Goal: Task Accomplishment & Management: Use online tool/utility

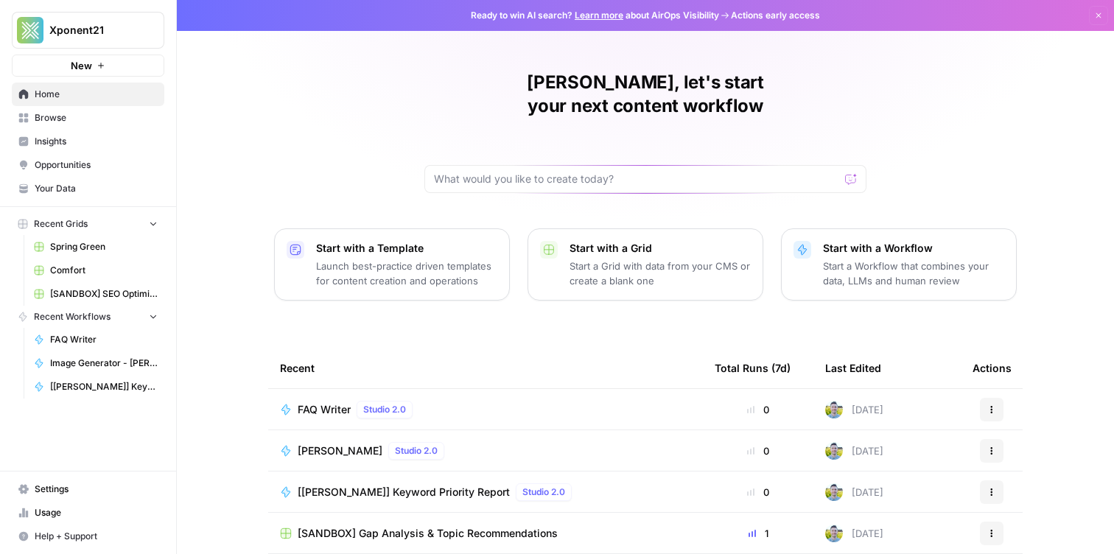
click at [103, 116] on span "Browse" at bounding box center [96, 117] width 123 height 13
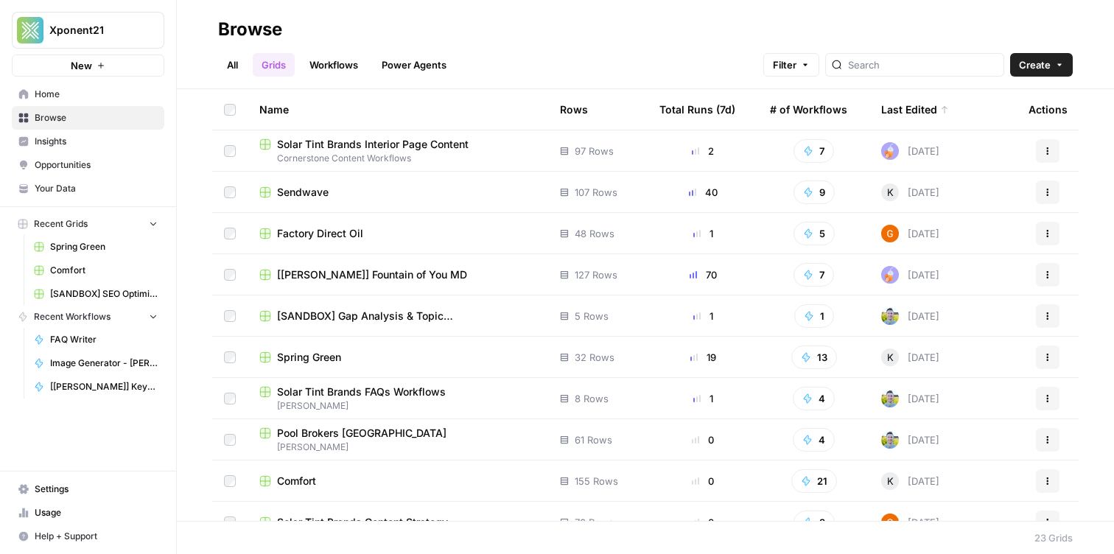
click at [317, 72] on link "Workflows" at bounding box center [334, 65] width 66 height 24
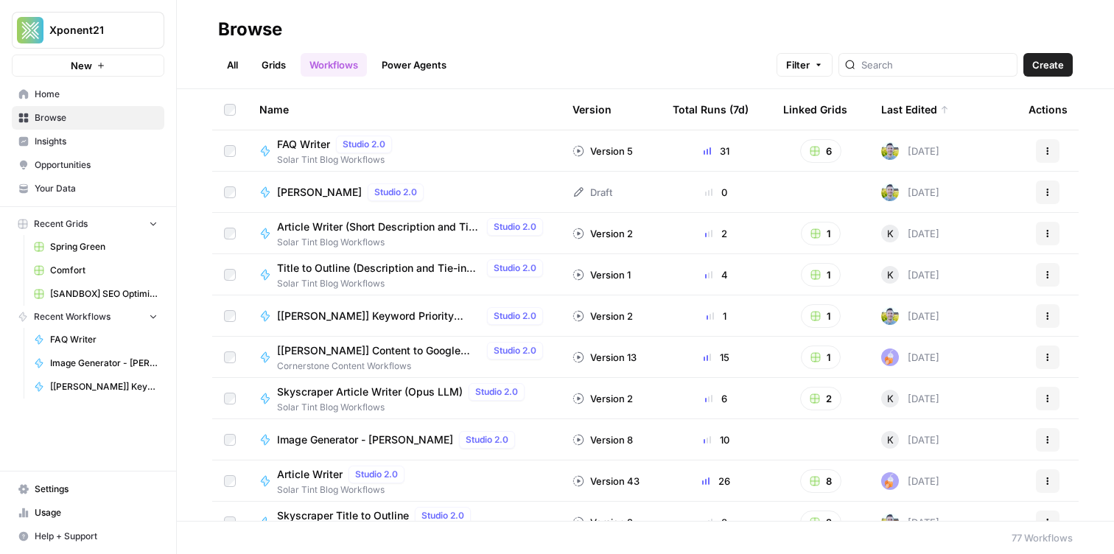
click at [276, 69] on link "Grids" at bounding box center [274, 65] width 42 height 24
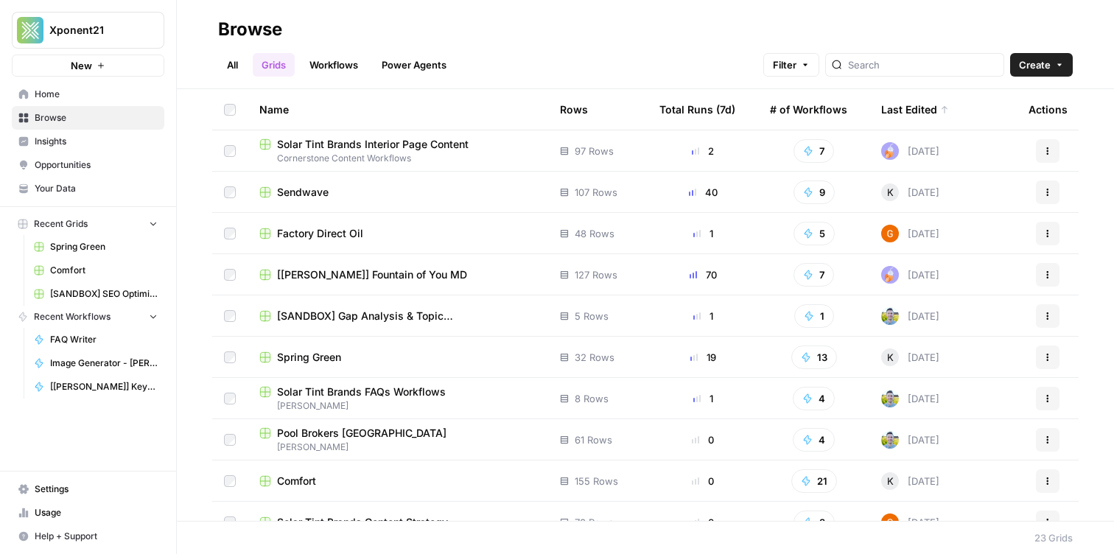
click at [323, 52] on div "All Grids Workflows Power Agents Filter Create" at bounding box center [645, 58] width 855 height 35
click at [322, 57] on link "Workflows" at bounding box center [334, 65] width 66 height 24
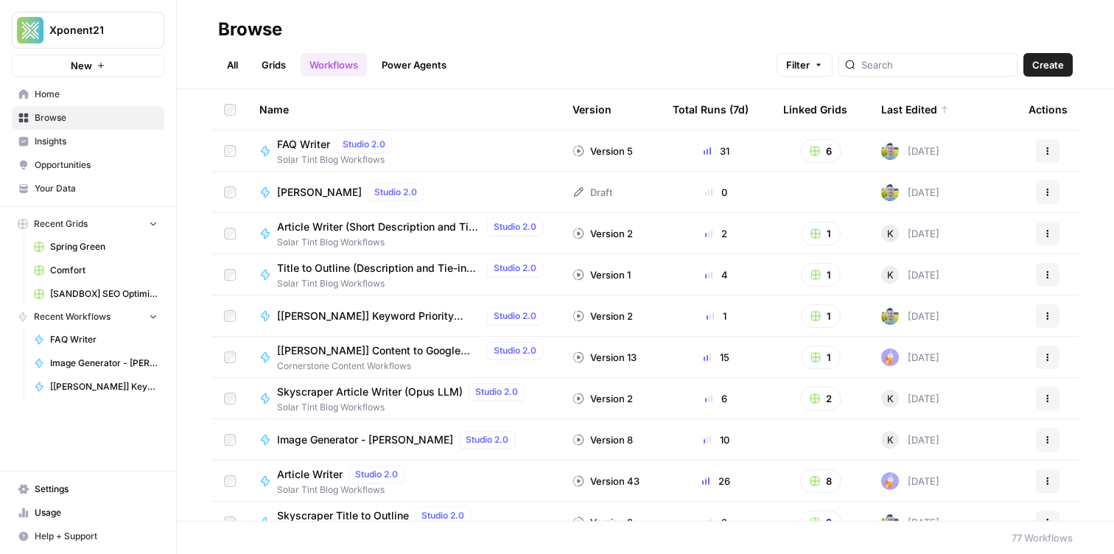
click at [301, 195] on span "[PERSON_NAME]" at bounding box center [319, 192] width 85 height 15
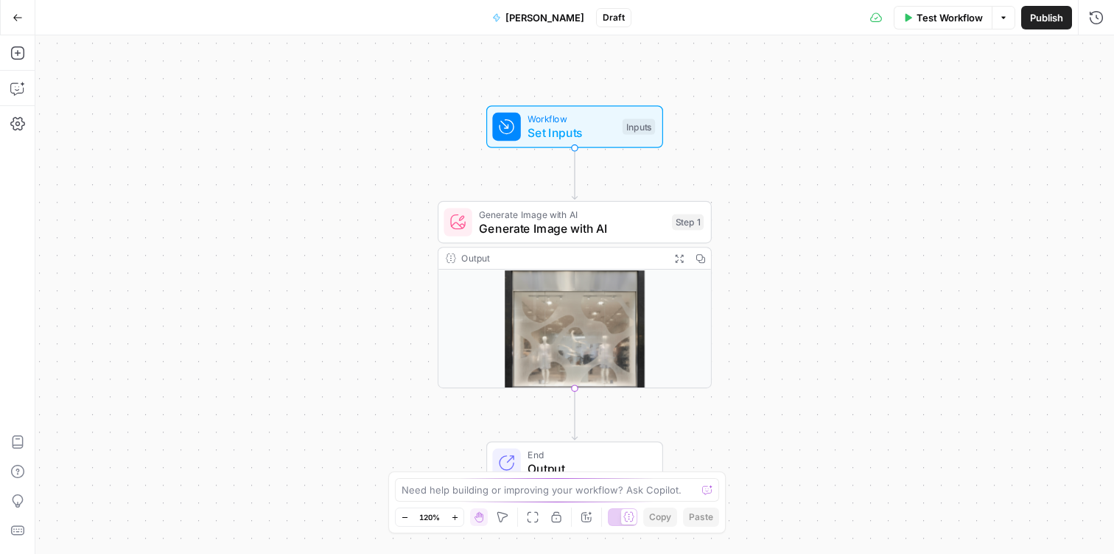
click at [1053, 21] on span "Publish" at bounding box center [1046, 17] width 33 height 15
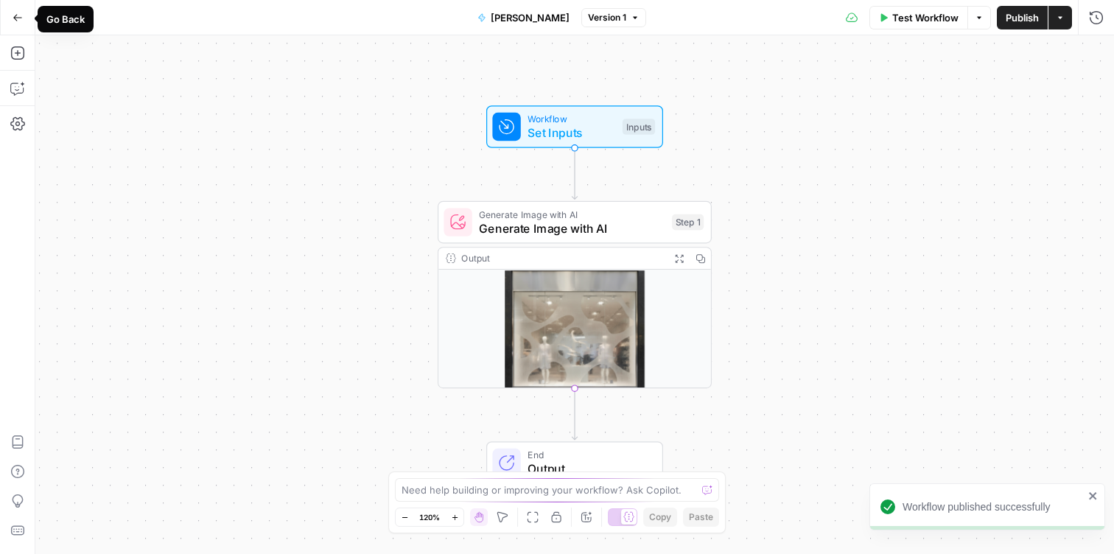
click at [10, 24] on button "Go Back" at bounding box center [17, 17] width 27 height 27
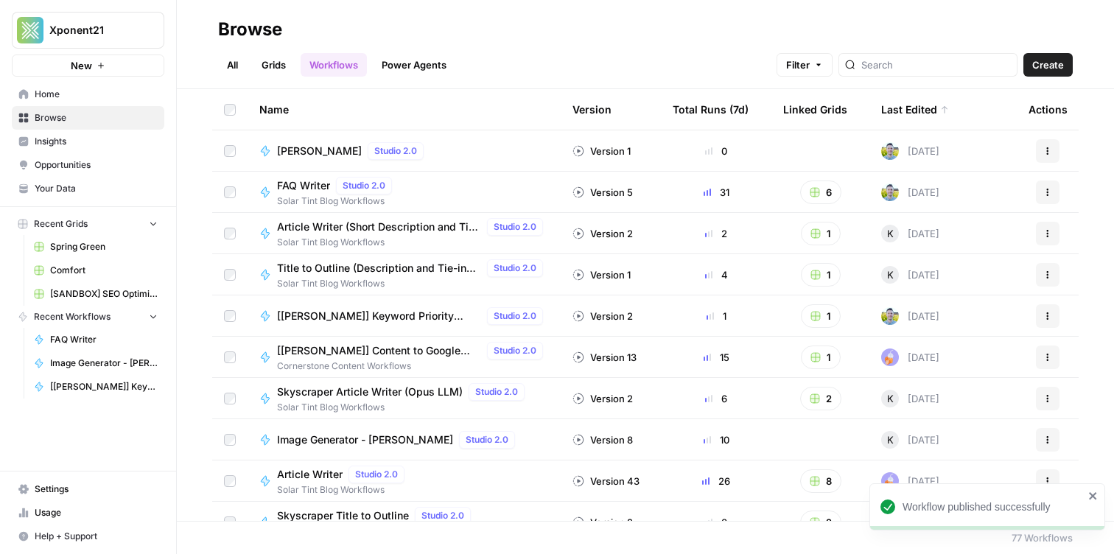
click at [307, 140] on td "Nano Banana Studio 2.0" at bounding box center [404, 150] width 313 height 41
click at [307, 147] on span "[PERSON_NAME]" at bounding box center [319, 151] width 85 height 15
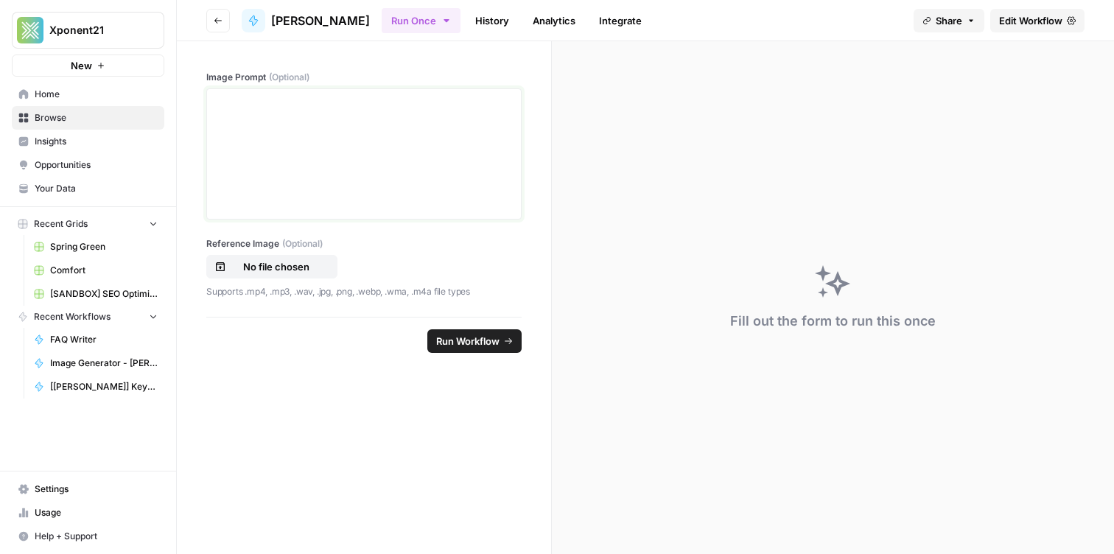
click at [322, 114] on div at bounding box center [364, 154] width 296 height 118
click at [272, 269] on p "No file chosen" at bounding box center [276, 266] width 94 height 15
click at [467, 12] on link "History" at bounding box center [493, 21] width 52 height 24
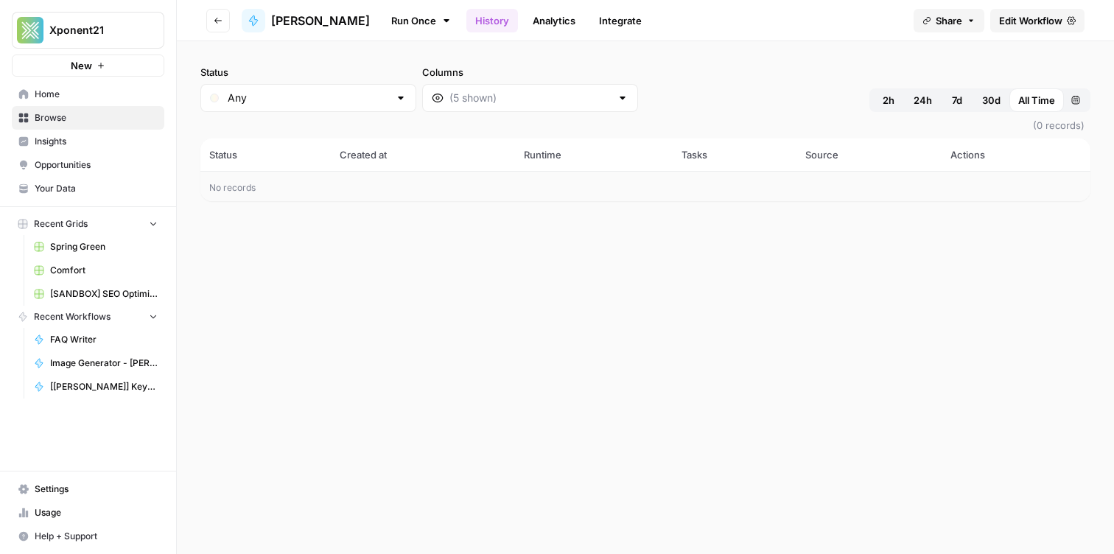
click at [259, 29] on div at bounding box center [254, 21] width 24 height 24
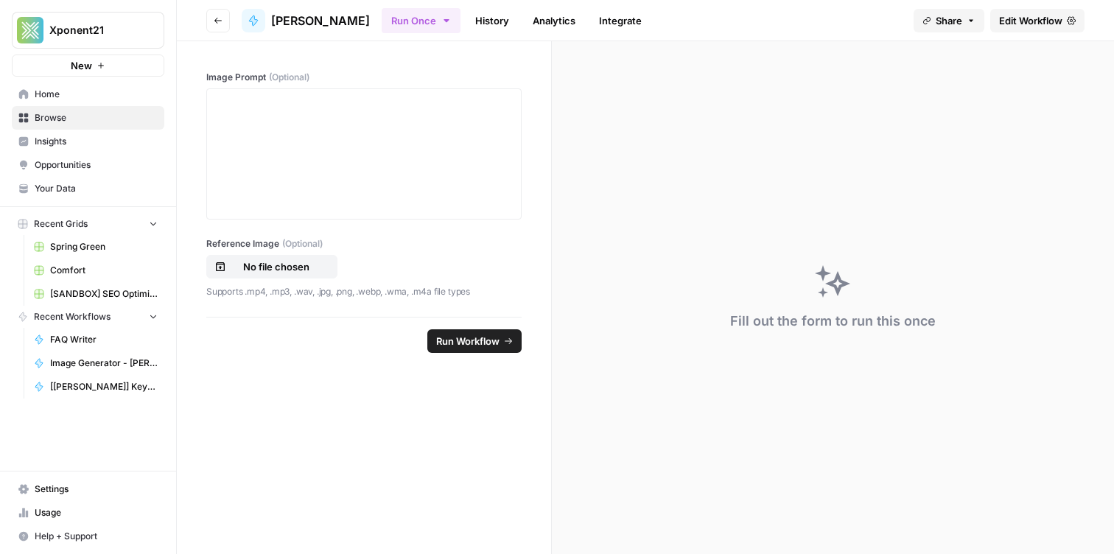
click at [471, 23] on link "History" at bounding box center [493, 21] width 52 height 24
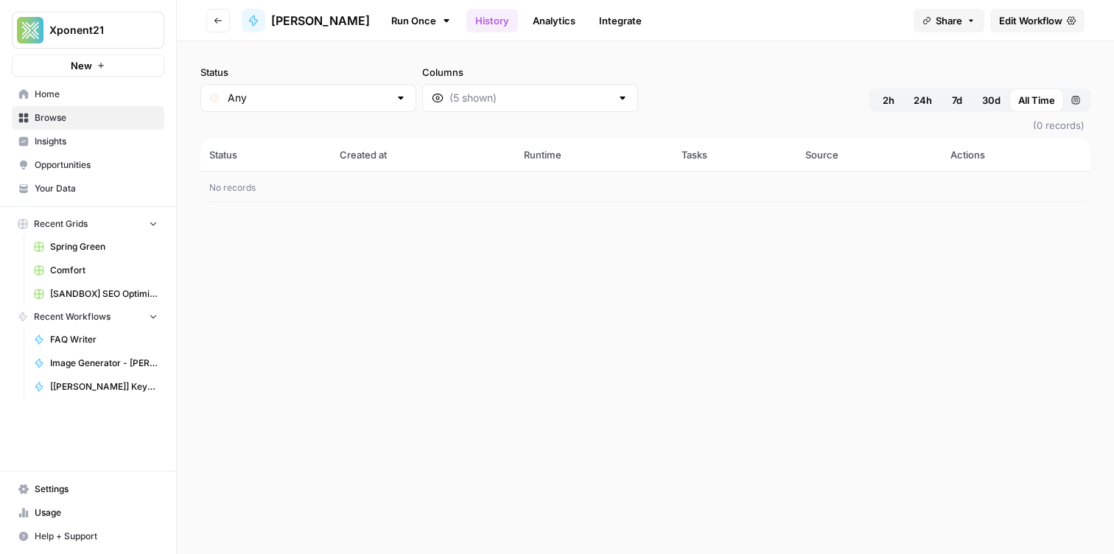
click at [268, 190] on div "No records" at bounding box center [645, 186] width 890 height 29
click at [203, 25] on header "Go back Nano Banana Run Once History Analytics Integrate Share Edit Workflow" at bounding box center [645, 20] width 937 height 41
click at [301, 18] on span "[PERSON_NAME]" at bounding box center [320, 21] width 99 height 18
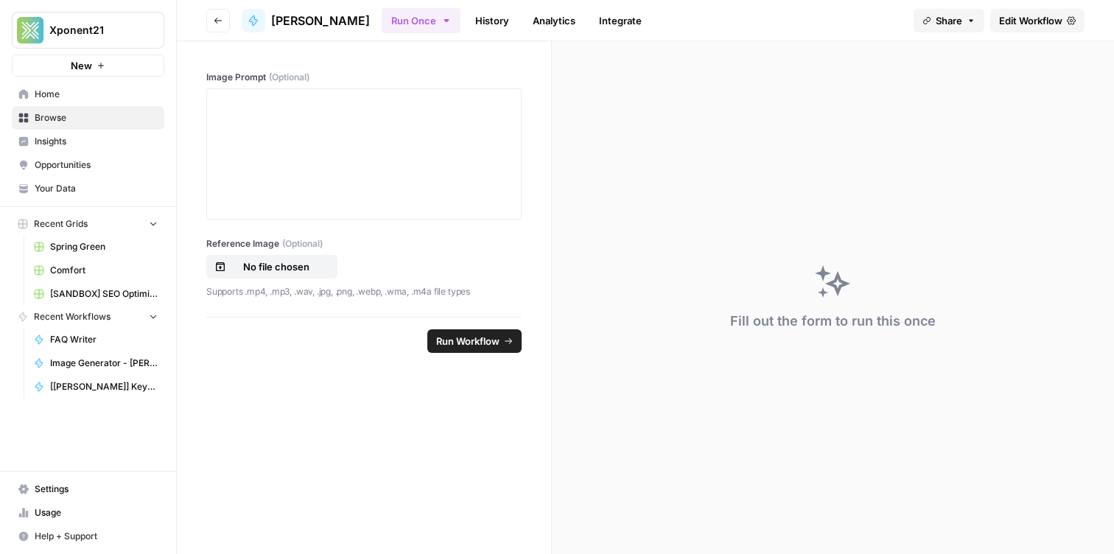
click at [1024, 20] on span "Edit Workflow" at bounding box center [1030, 20] width 63 height 15
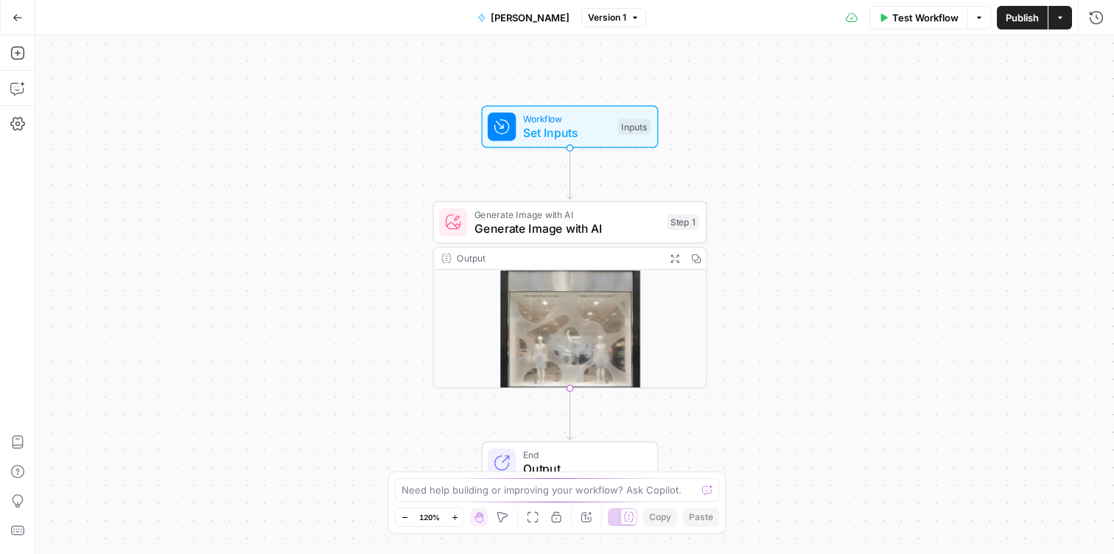
click at [553, 147] on div "Workflow Set Inputs Inputs Test Step" at bounding box center [570, 126] width 177 height 43
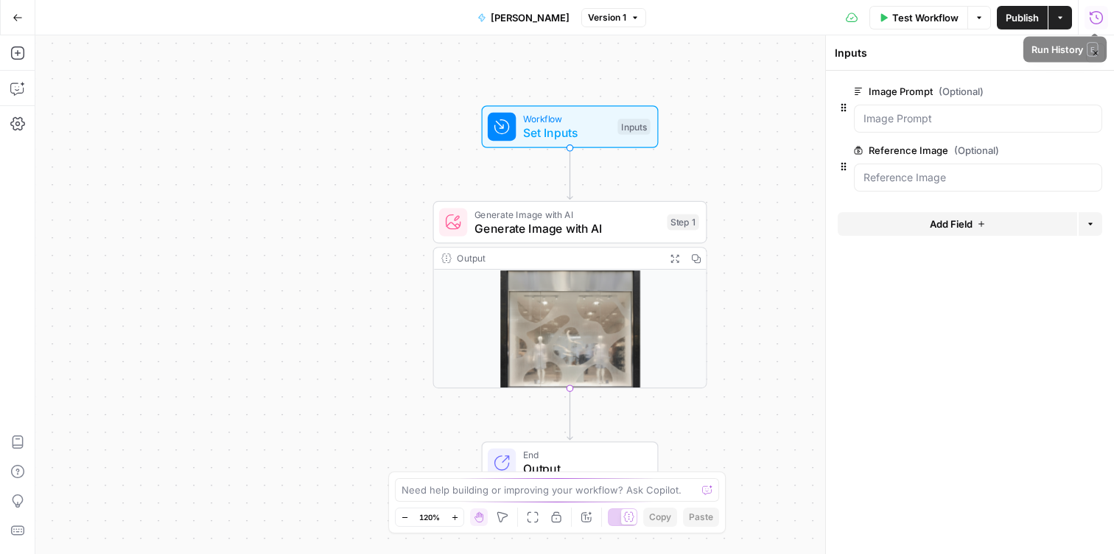
click at [1094, 13] on icon "button" at bounding box center [1096, 17] width 15 height 15
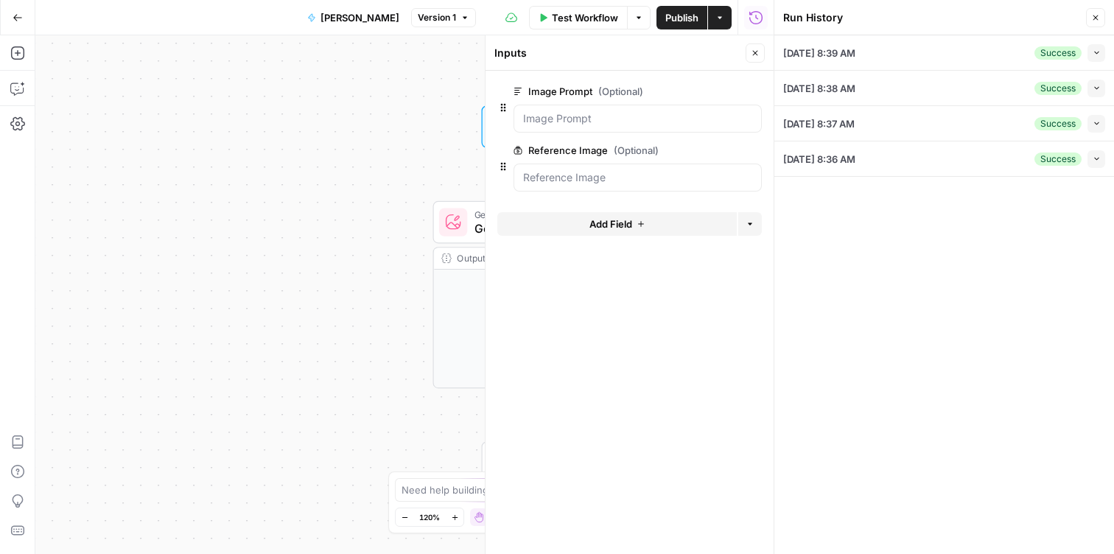
click at [1100, 46] on button "Collapse" at bounding box center [1097, 53] width 18 height 18
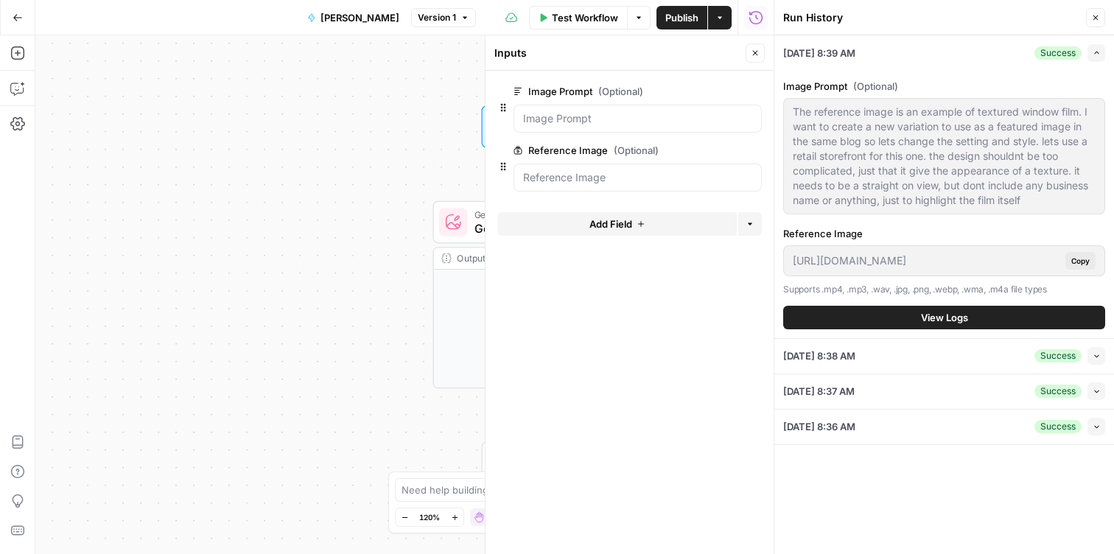
click at [1078, 253] on button "Copy" at bounding box center [1081, 261] width 30 height 18
click at [984, 315] on button "View Logs" at bounding box center [944, 318] width 322 height 24
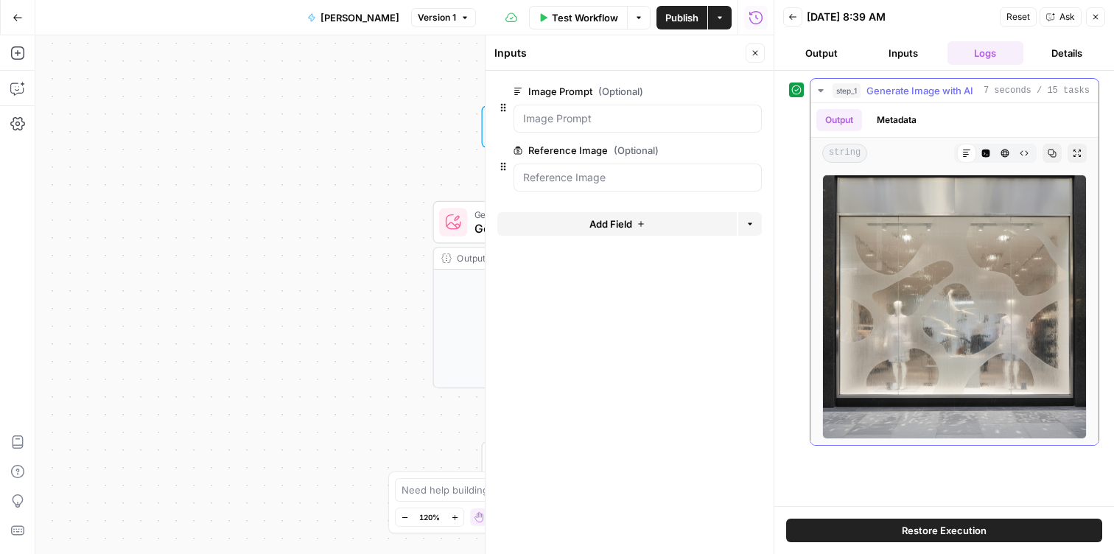
click at [1082, 153] on button "Expand Output" at bounding box center [1077, 153] width 19 height 19
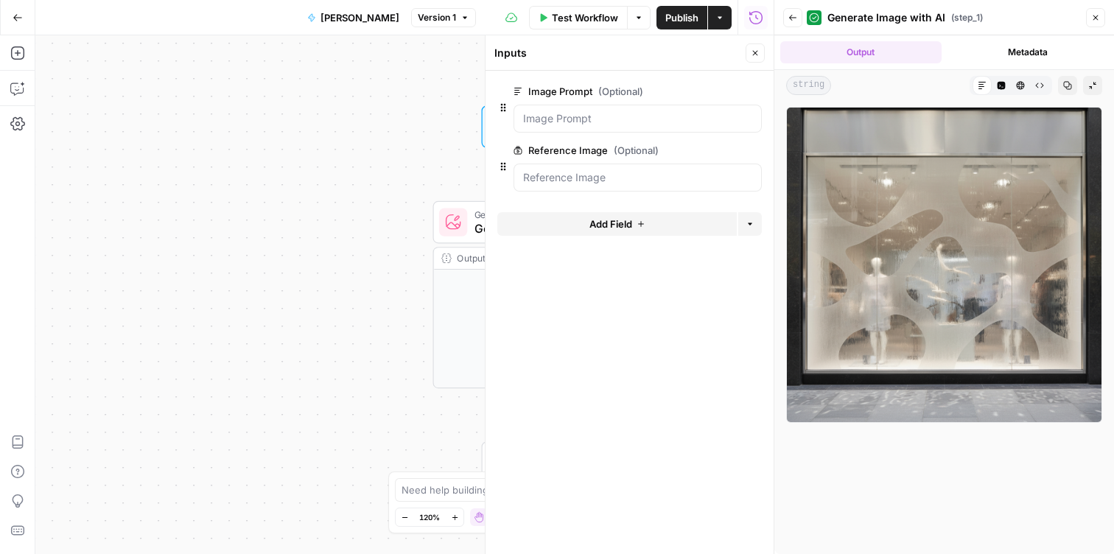
click at [384, 136] on div "Workflow Set Inputs Inputs Generate Image with AI Generate Image with AI Step 1…" at bounding box center [404, 294] width 739 height 519
